Goal: Task Accomplishment & Management: Complete application form

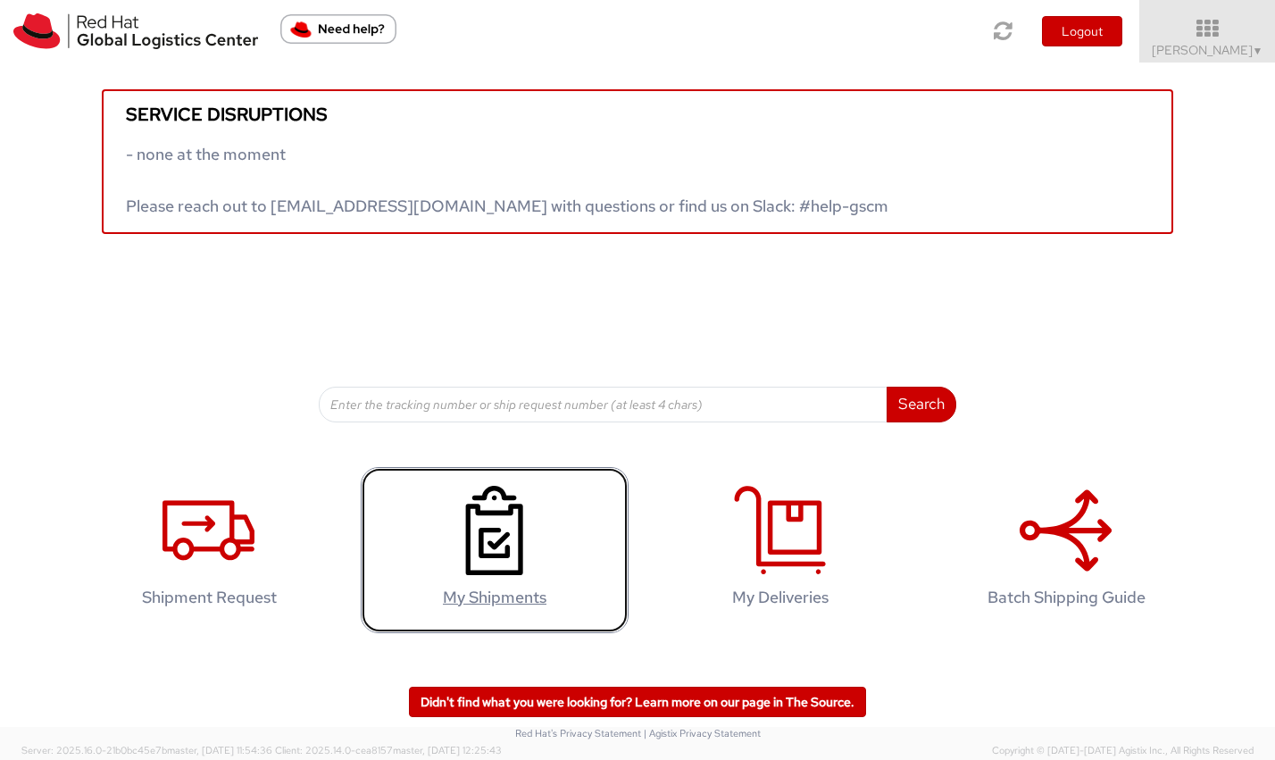
click at [494, 547] on use at bounding box center [494, 530] width 57 height 89
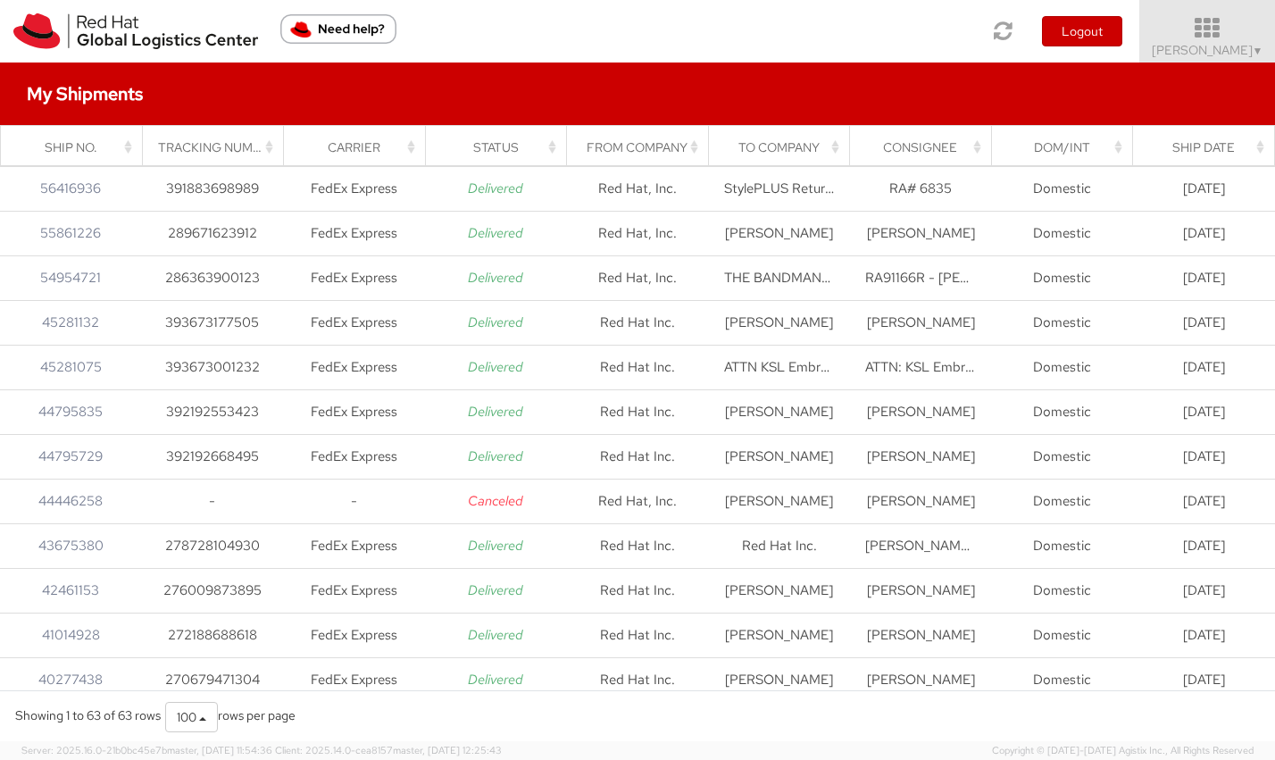
click at [1257, 44] on span "▼" at bounding box center [1258, 51] width 11 height 14
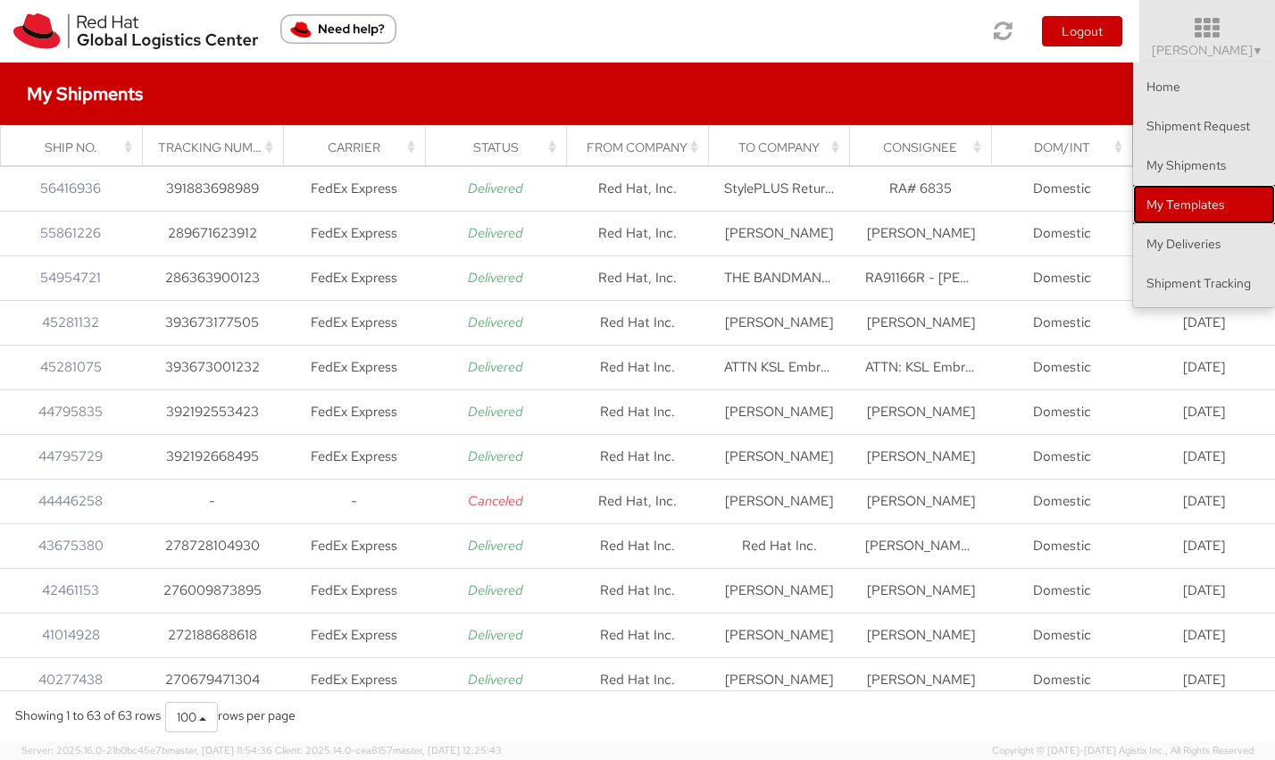
click at [1196, 210] on link "My Templates" at bounding box center [1204, 204] width 142 height 39
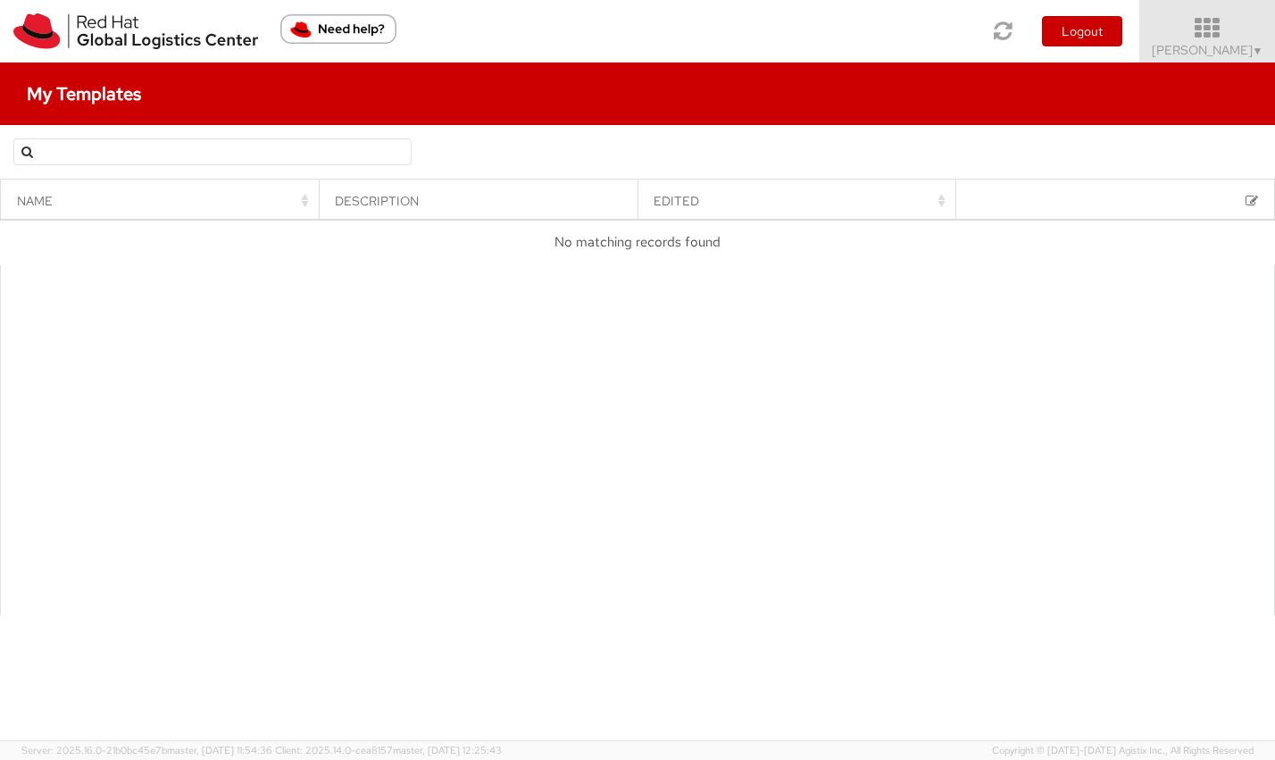
click at [1256, 50] on span "▼" at bounding box center [1258, 51] width 11 height 14
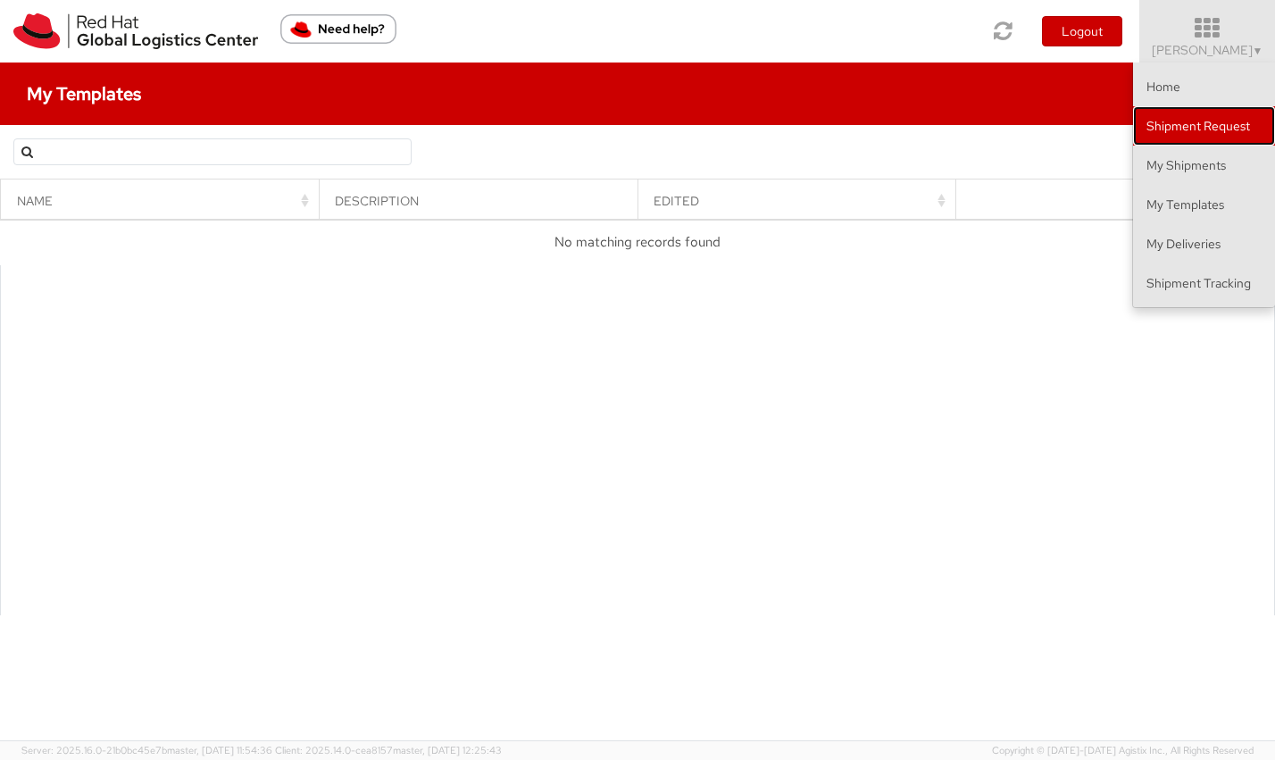
click at [1161, 138] on link "Shipment Request" at bounding box center [1204, 125] width 142 height 39
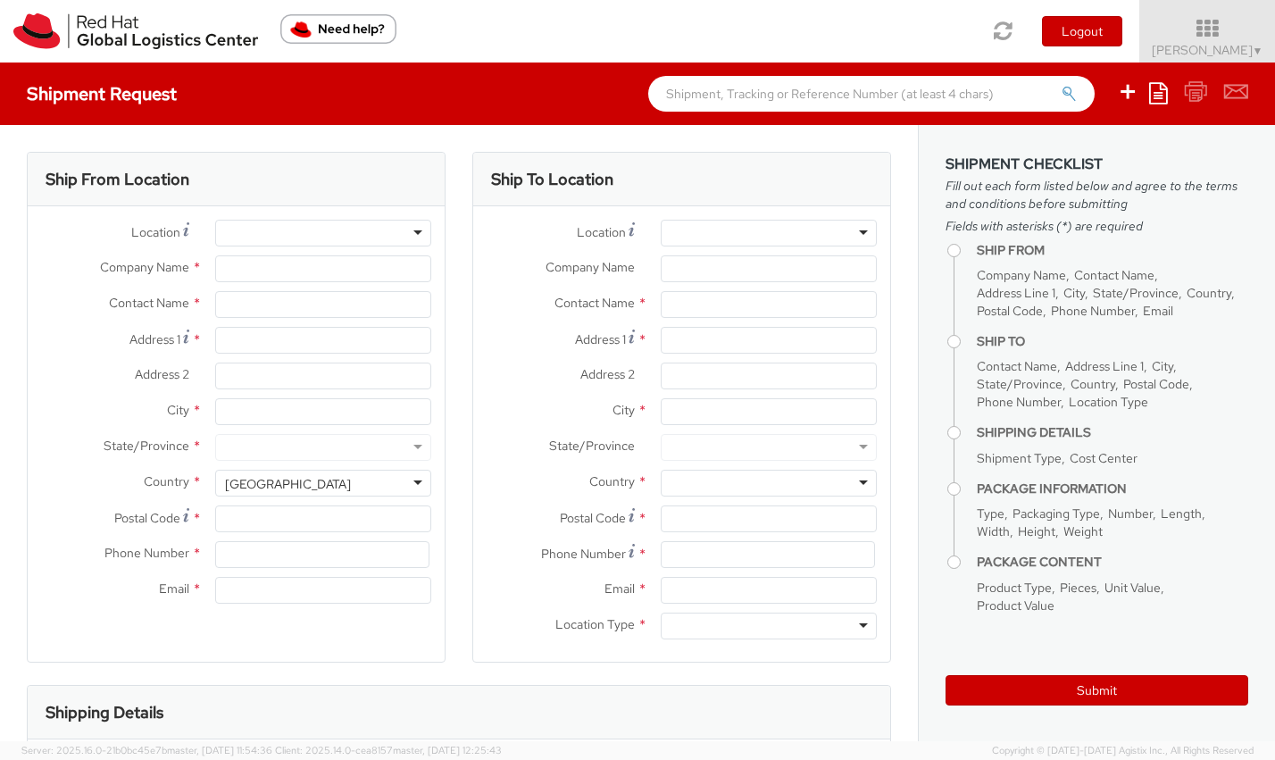
select select "879"
select select
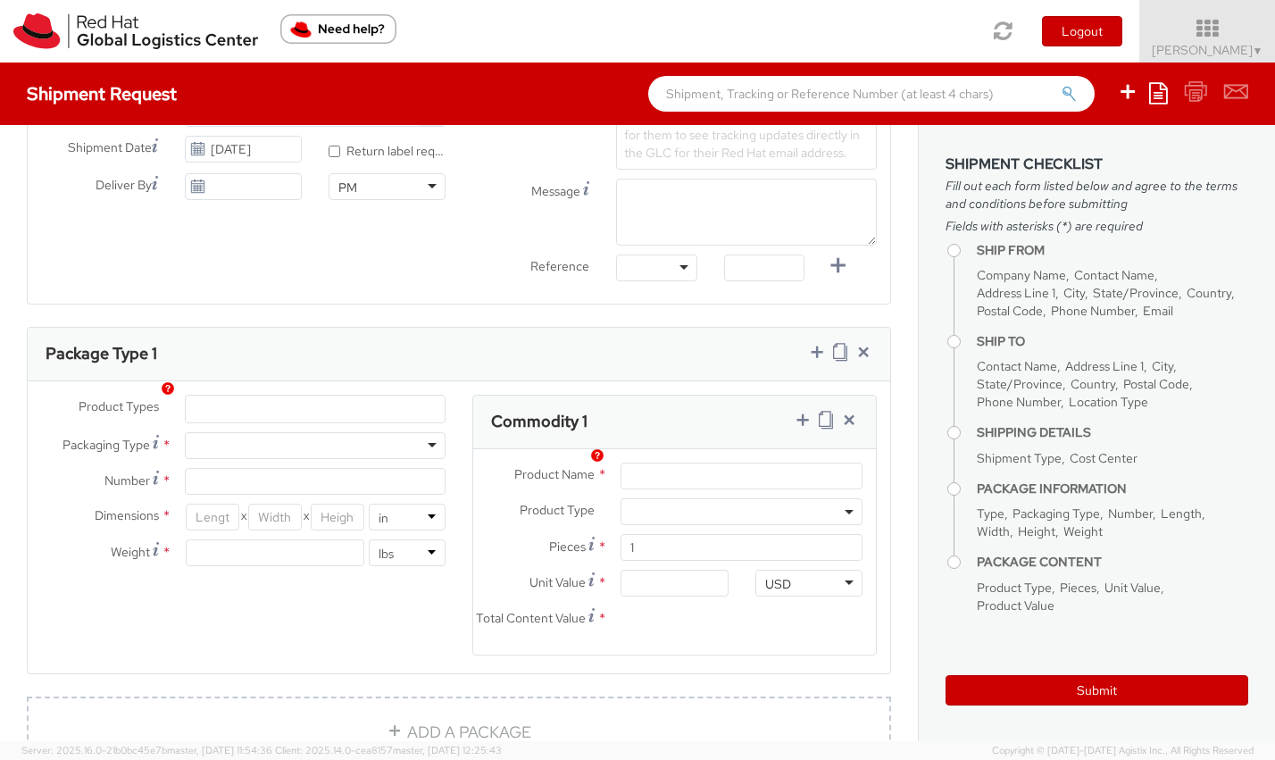
type input "Red Hat, Inc."
type input "[PERSON_NAME]"
type input "100 East Davie Street"
type input "RALEIGH"
type input "27601"
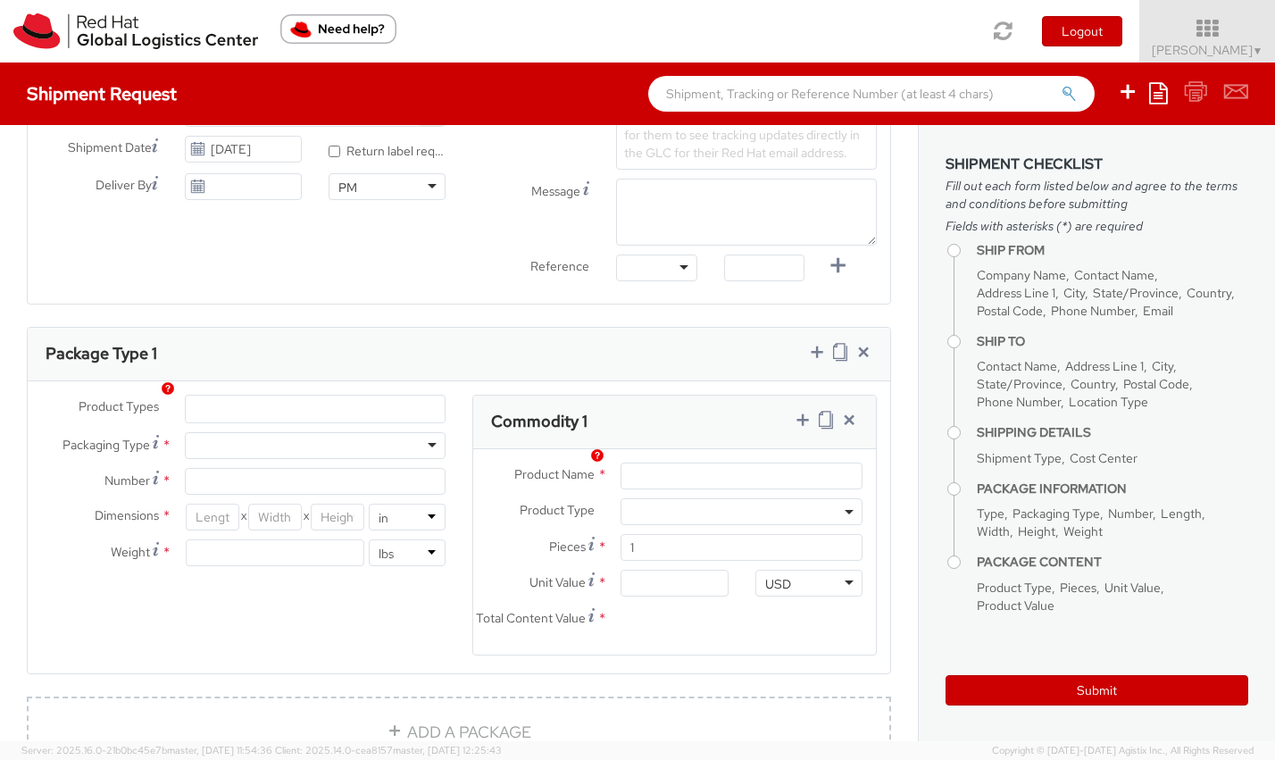
type input "19197544738"
type input "mhibbets@redhat.com"
